Goal: Task Accomplishment & Management: Use online tool/utility

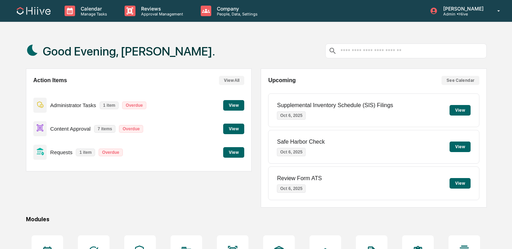
click at [156, 22] on div "Calendar Manage Tasks Reviews Approval Management Company People, Data, Setting…" at bounding box center [256, 170] width 512 height 340
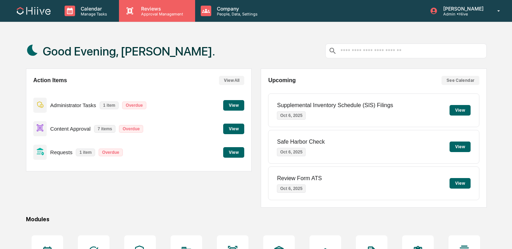
click at [159, 16] on div "Reviews Approval Management" at bounding box center [157, 11] width 76 height 22
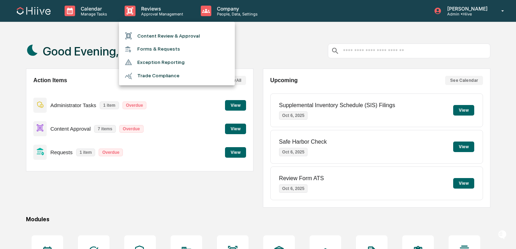
click at [157, 36] on li "Content Review & Approval" at bounding box center [177, 35] width 116 height 13
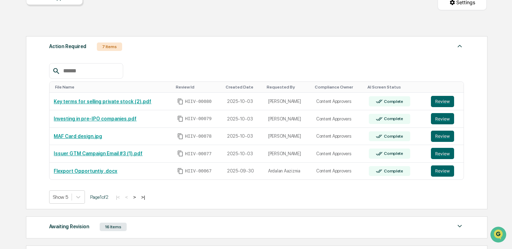
scroll to position [83, 0]
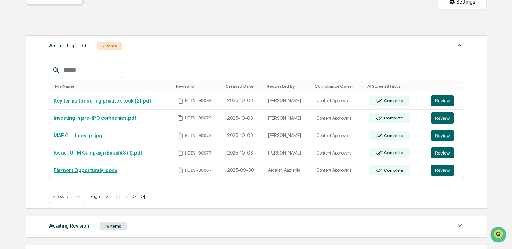
click at [138, 197] on button ">" at bounding box center [134, 196] width 7 height 6
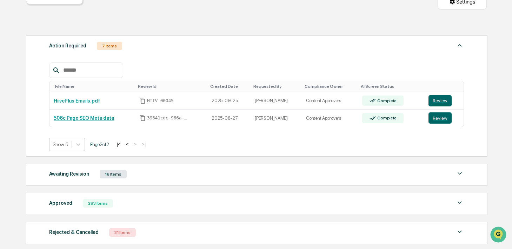
click at [131, 144] on button "<" at bounding box center [127, 144] width 7 height 6
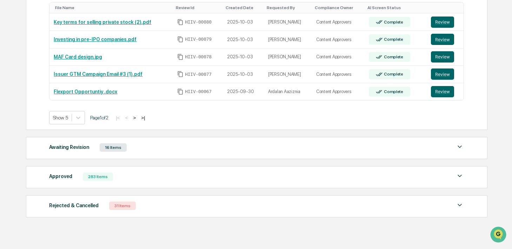
scroll to position [162, 0]
click at [123, 147] on div "16 Items" at bounding box center [113, 147] width 27 height 8
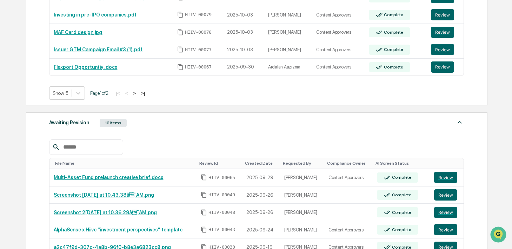
scroll to position [160, 0]
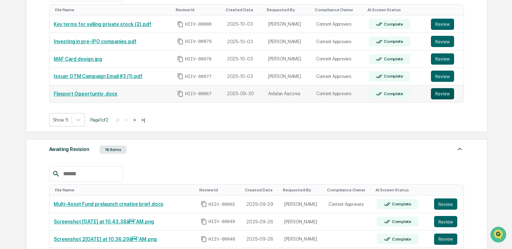
click at [441, 92] on button "Review" at bounding box center [442, 93] width 23 height 11
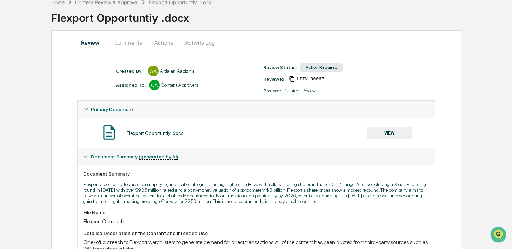
scroll to position [91, 0]
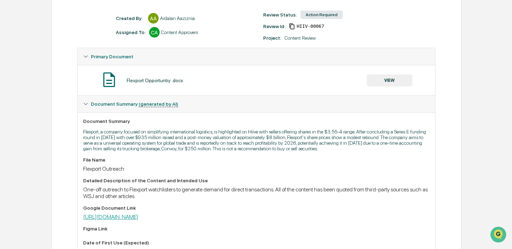
click at [128, 220] on link "https://docs.google.com/document/d/19h_R7EM0YxasEWJWYGe2_pS_YSJinwQuRSzrrow4o_g…" at bounding box center [110, 216] width 55 height 7
click at [385, 80] on button "VIEW" at bounding box center [390, 80] width 46 height 12
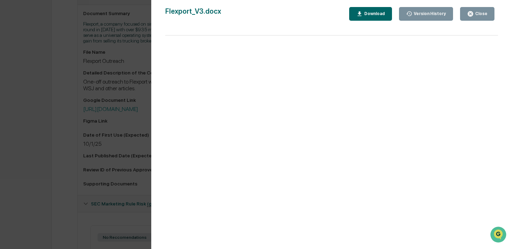
scroll to position [202, 0]
click at [472, 12] on icon "button" at bounding box center [470, 13] width 5 height 5
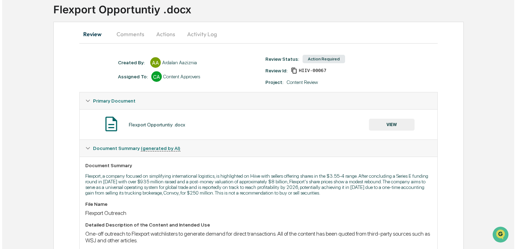
scroll to position [0, 0]
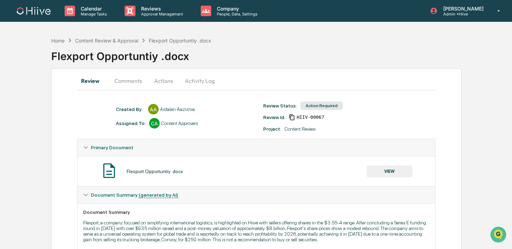
click at [196, 83] on button "Activity Log" at bounding box center [199, 80] width 41 height 17
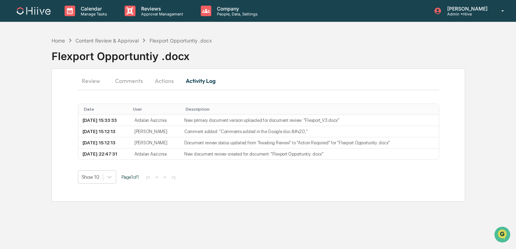
click at [163, 77] on button "Actions" at bounding box center [164, 80] width 32 height 17
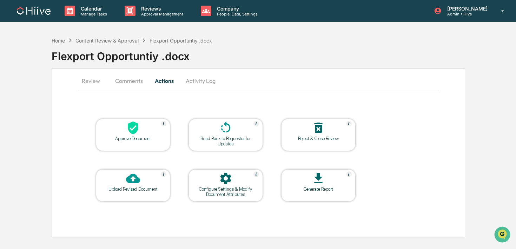
click at [230, 135] on div at bounding box center [226, 128] width 70 height 15
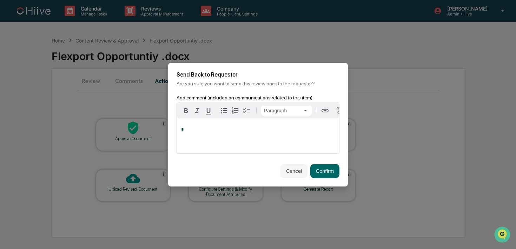
click at [286, 143] on div "*" at bounding box center [258, 135] width 162 height 35
click at [285, 130] on span "**********" at bounding box center [246, 129] width 130 height 5
drag, startPoint x: 296, startPoint y: 130, endPoint x: 276, endPoint y: 130, distance: 20.7
click at [276, 130] on span "**********" at bounding box center [246, 129] width 130 height 5
click at [300, 130] on span "**********" at bounding box center [244, 129] width 126 height 5
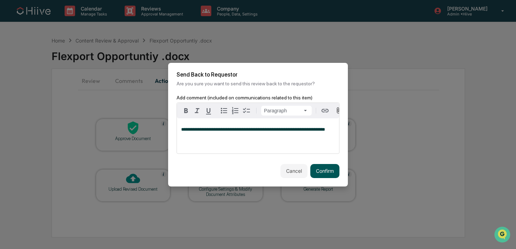
click at [320, 172] on button "Confirm" at bounding box center [324, 171] width 29 height 14
